Goal: Transaction & Acquisition: Purchase product/service

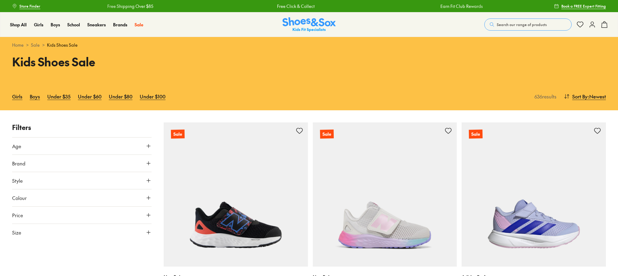
click at [13, 165] on span "Brand" at bounding box center [18, 163] width 13 height 7
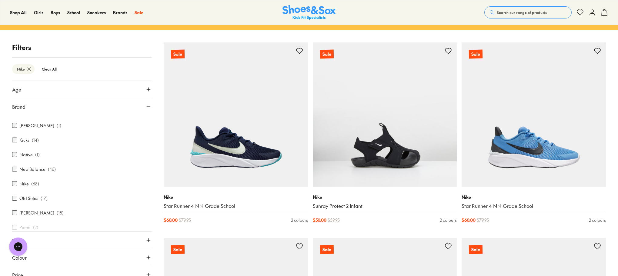
click at [147, 91] on icon at bounding box center [149, 89] width 6 height 6
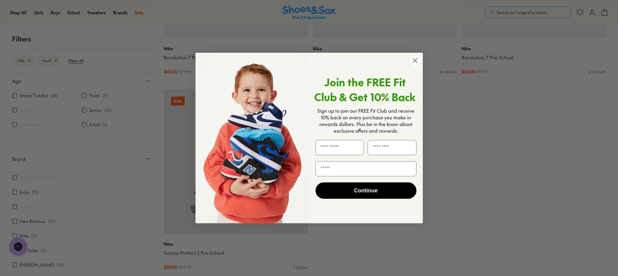
scroll to position [425, 0]
click at [415, 62] on circle "Close dialog" at bounding box center [415, 60] width 10 height 10
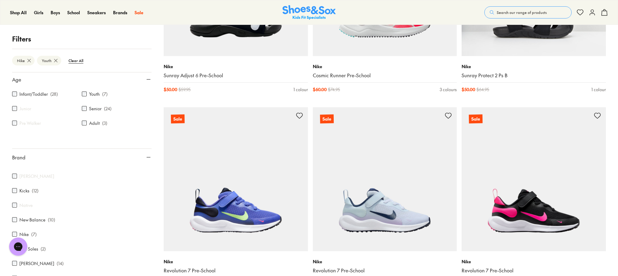
scroll to position [0, 0]
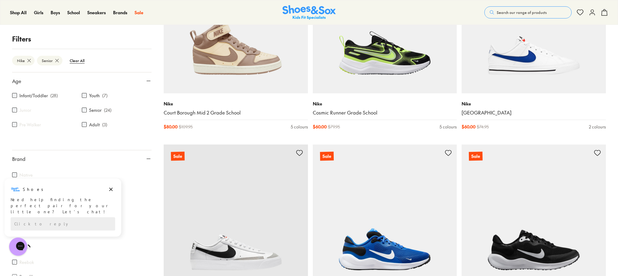
scroll to position [233, 0]
click at [110, 189] on icon "Dismiss campaign" at bounding box center [111, 189] width 6 height 7
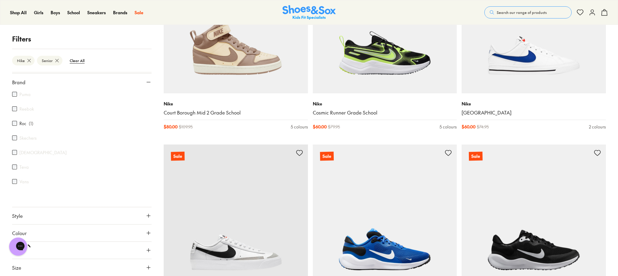
scroll to position [77, 0]
click at [146, 266] on icon at bounding box center [149, 268] width 6 height 6
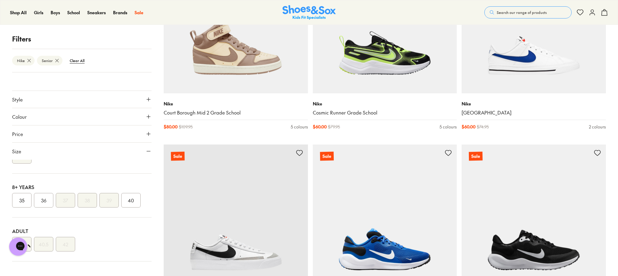
scroll to position [0, 0]
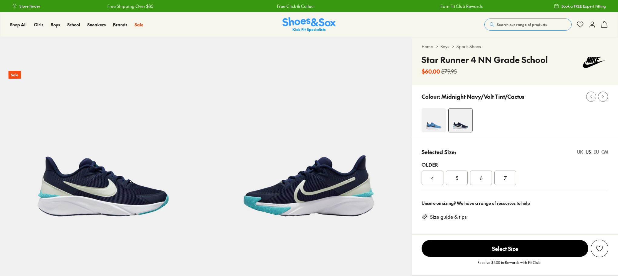
select select "*"
click at [432, 126] on img at bounding box center [434, 120] width 24 height 24
